Goal: Task Accomplishment & Management: Manage account settings

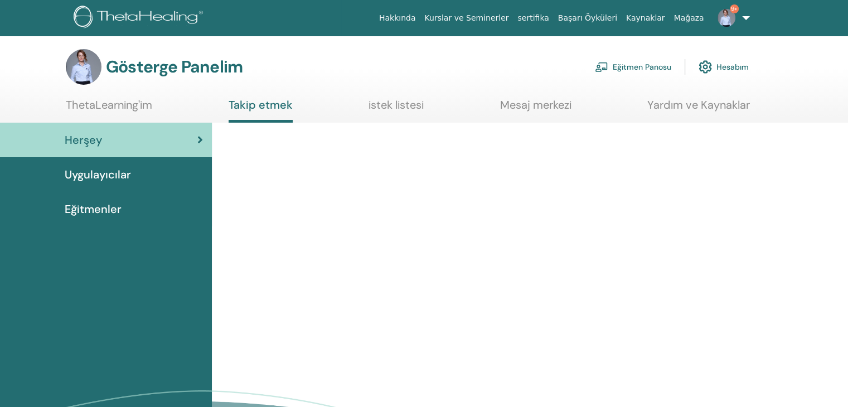
click at [656, 65] on font "Eğitmen Panosu" at bounding box center [642, 67] width 59 height 10
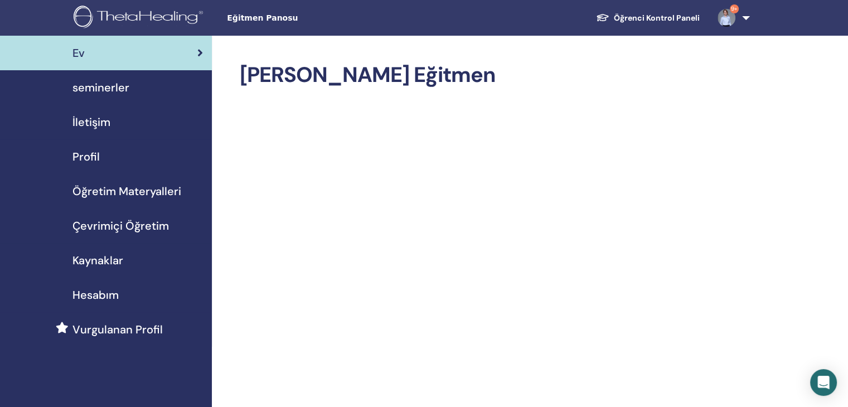
click at [107, 85] on span "seminerler" at bounding box center [100, 87] width 57 height 17
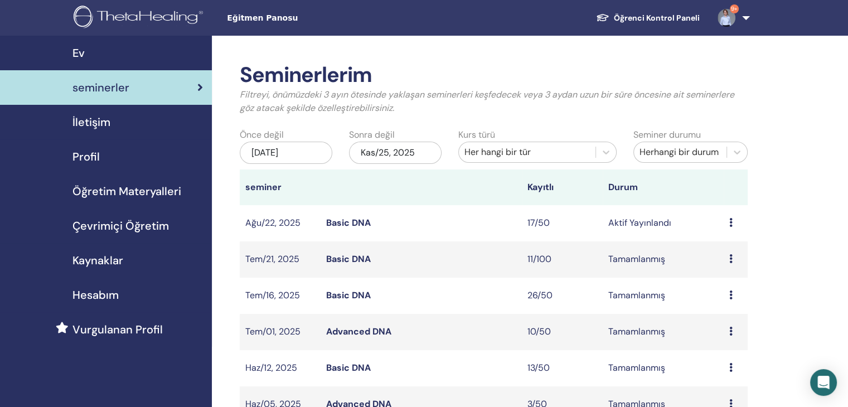
click at [541, 226] on td "17/50" at bounding box center [562, 223] width 81 height 36
click at [350, 224] on link "Basic DNA" at bounding box center [348, 223] width 45 height 12
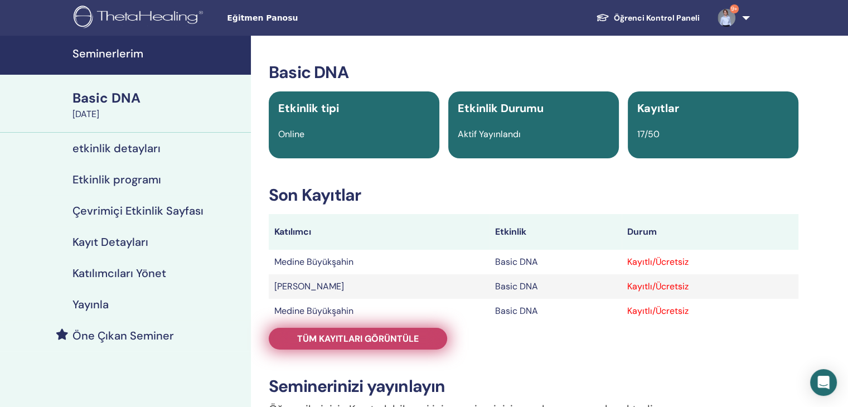
click at [390, 341] on span "Tüm kayıtları görüntüle" at bounding box center [358, 339] width 122 height 12
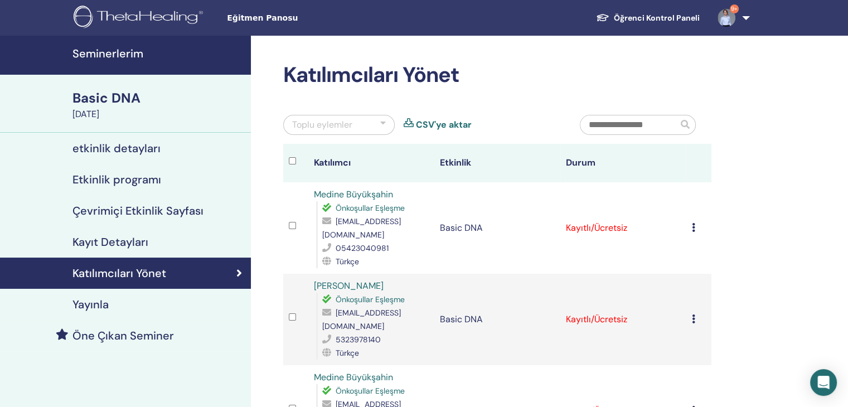
click at [450, 124] on link "CSV'ye aktar" at bounding box center [444, 124] width 56 height 13
